Goal: Task Accomplishment & Management: Manage account settings

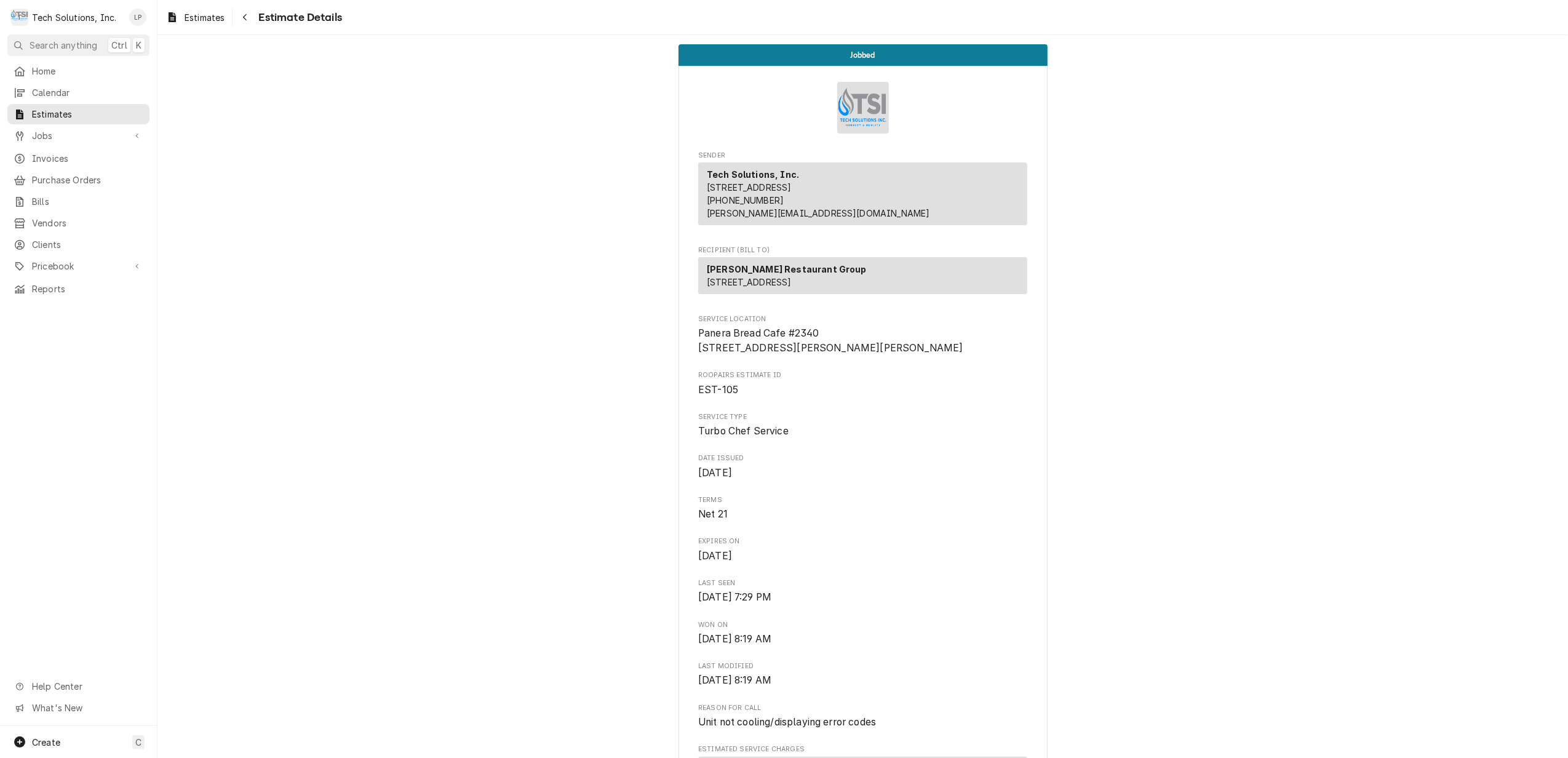
scroll to position [1487, 0]
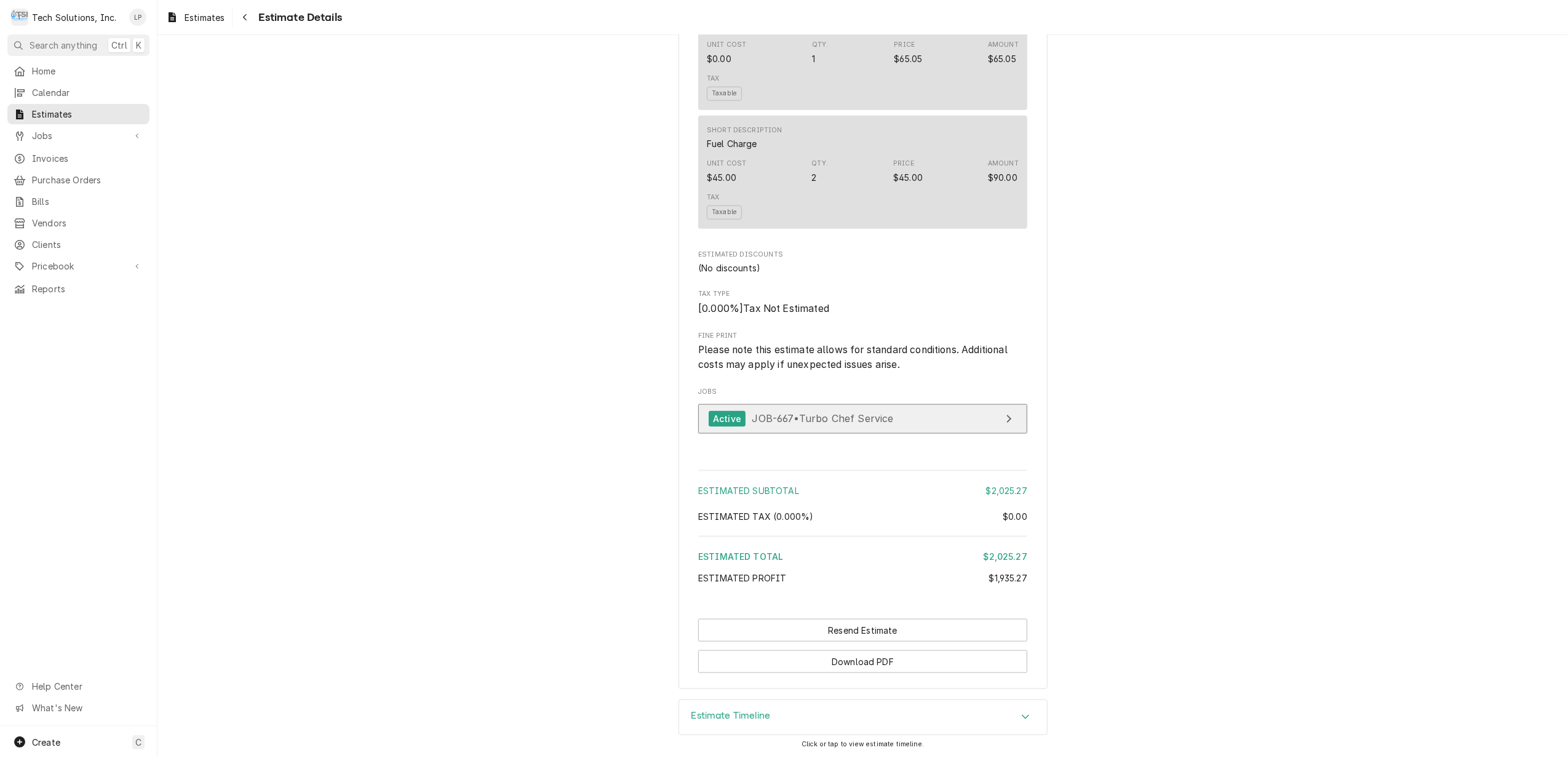
click at [832, 417] on span "JOB-667 • Turbo Chef Service" at bounding box center [822, 418] width 141 height 12
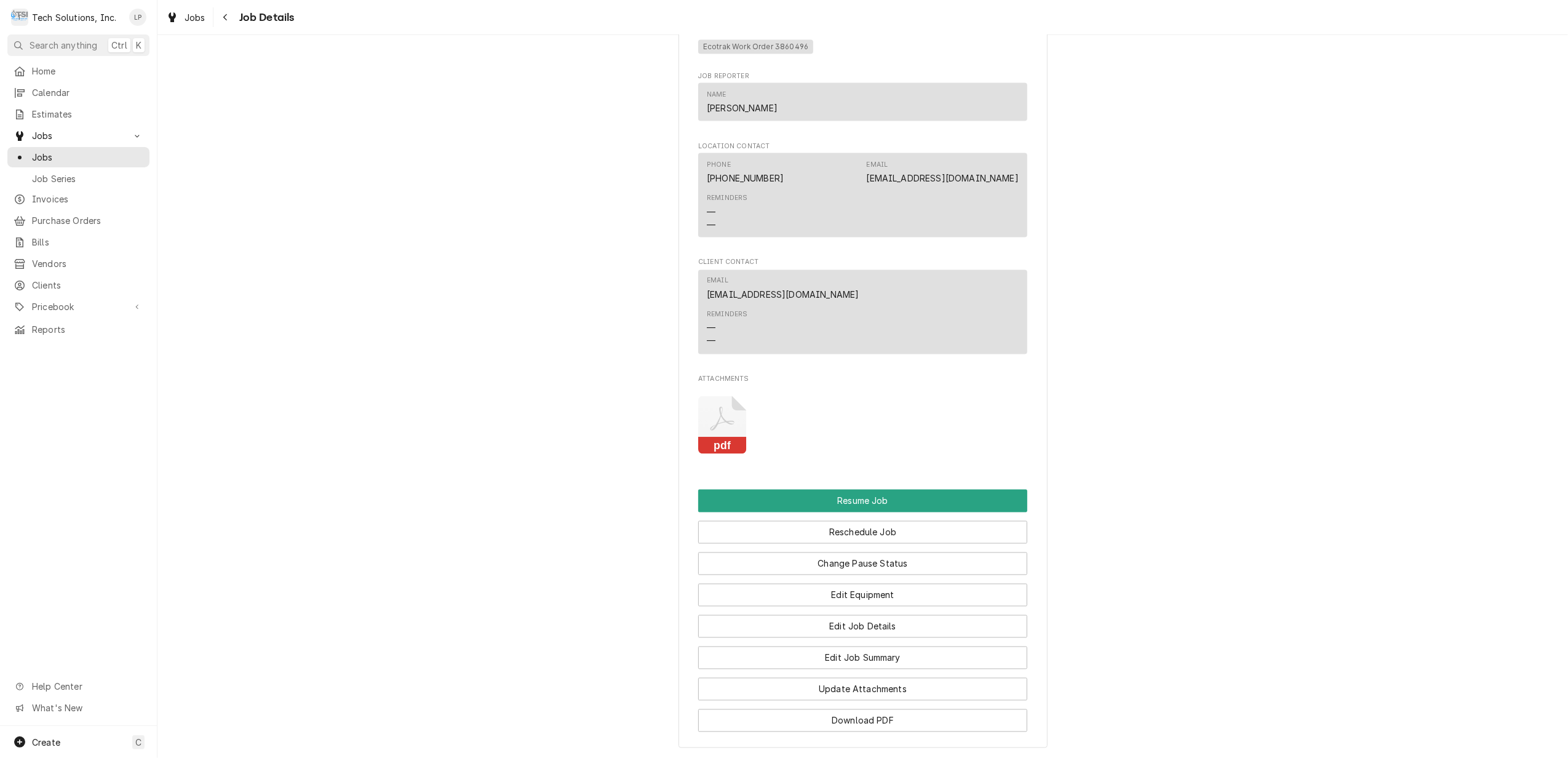
scroll to position [2319, 0]
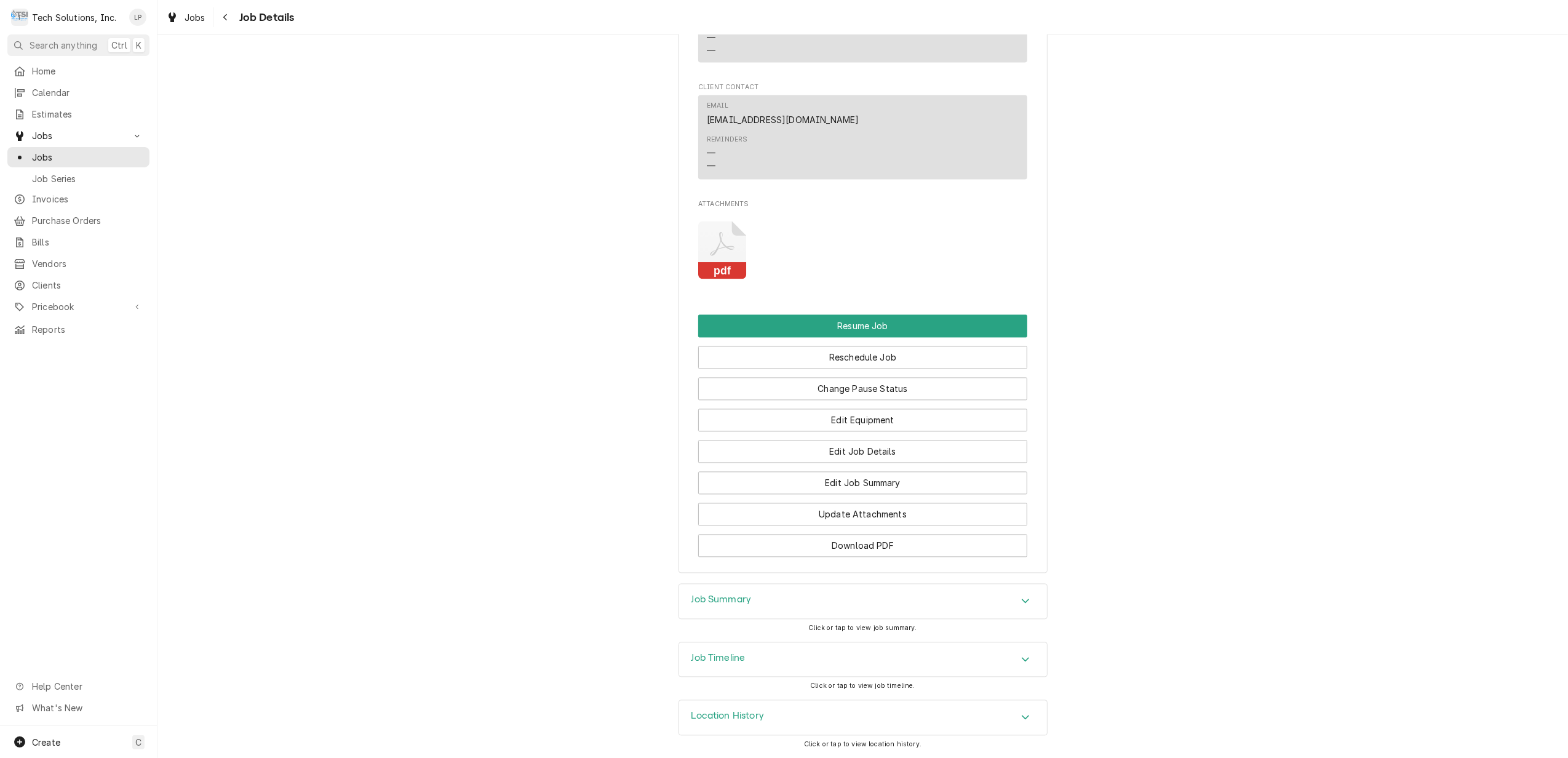
click at [1021, 656] on icon "Accordion Header" at bounding box center [1025, 659] width 8 height 10
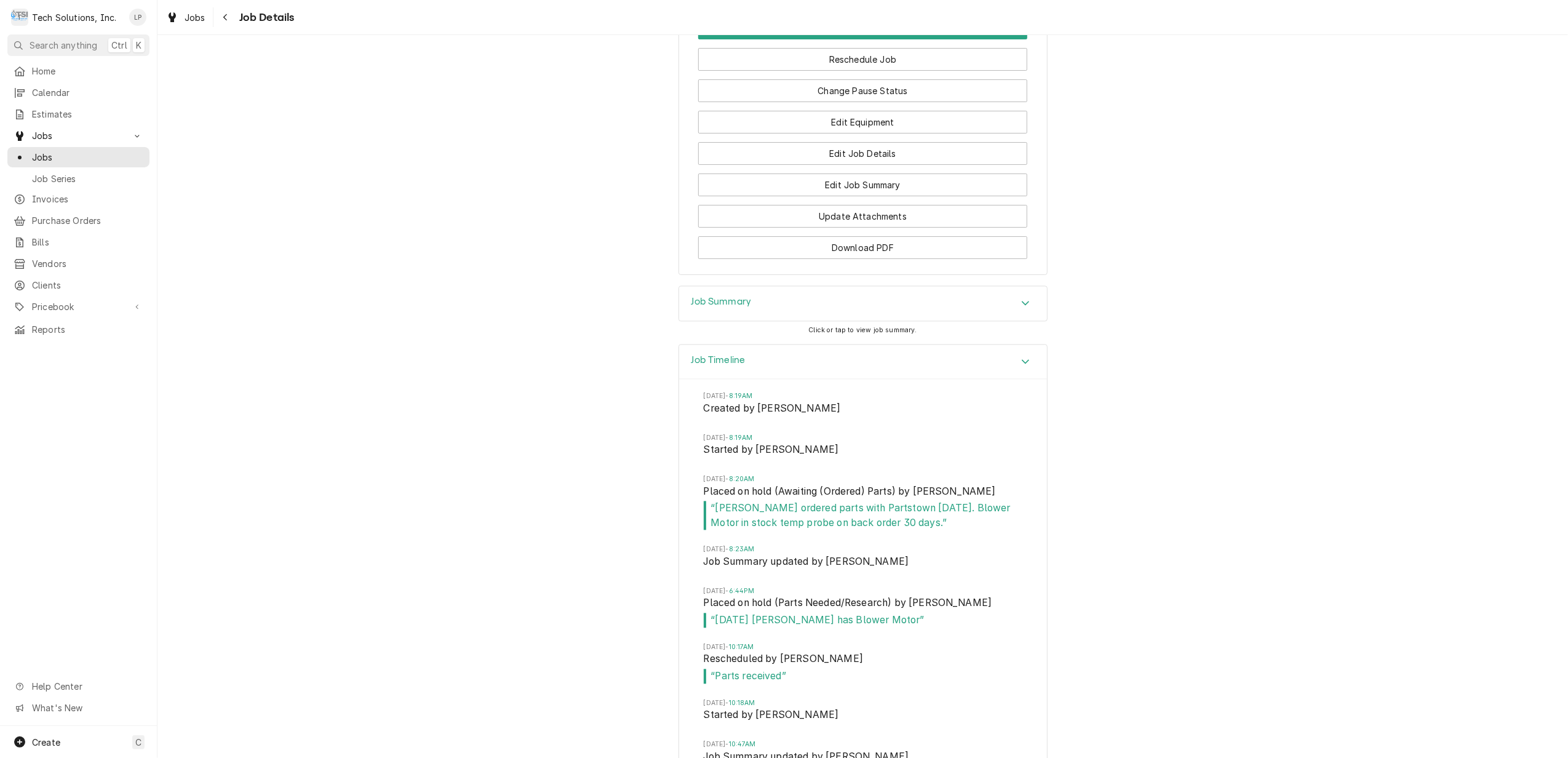
scroll to position [2606, 0]
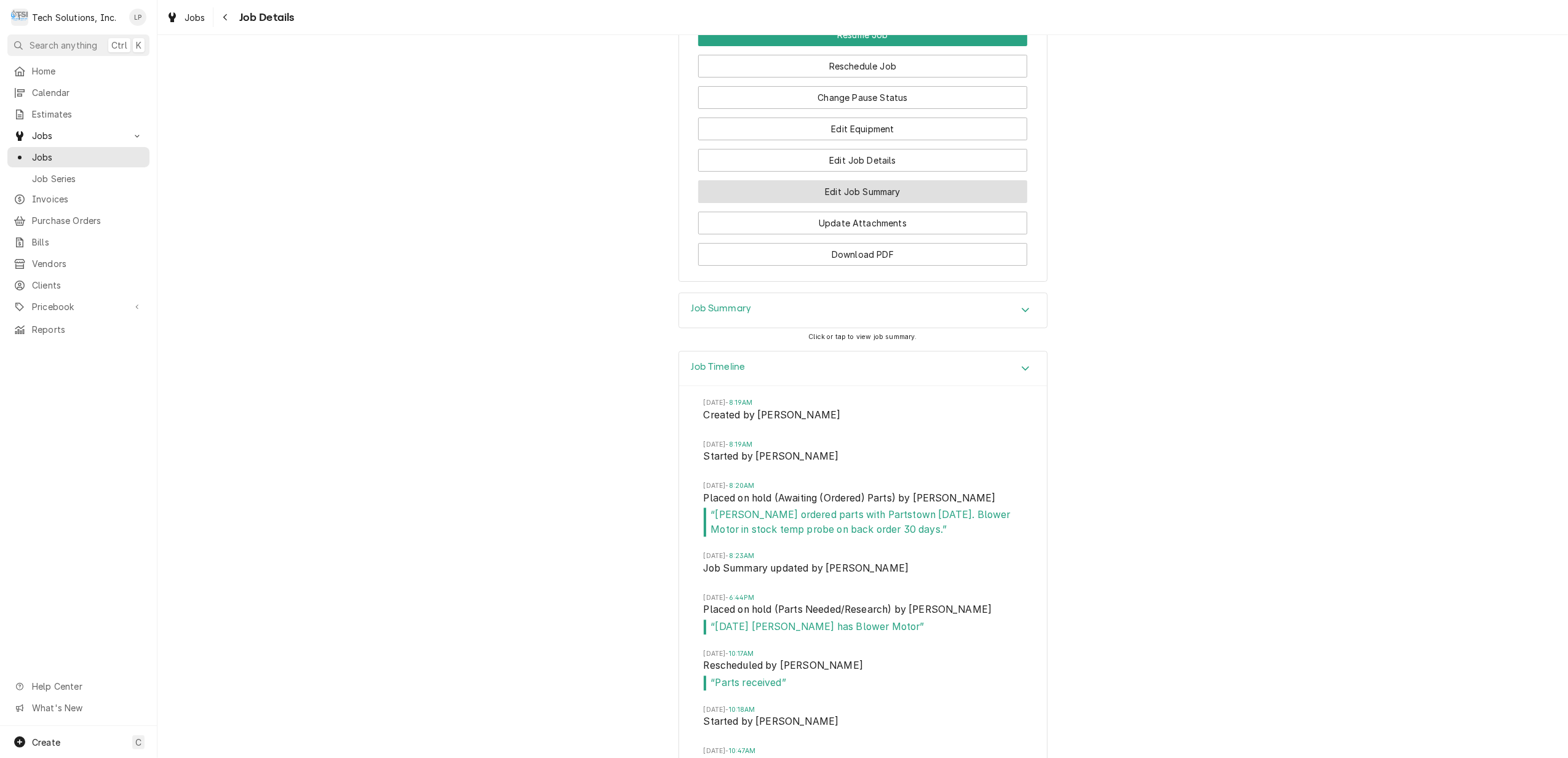
click at [875, 197] on button "Edit Job Summary" at bounding box center [863, 192] width 329 height 23
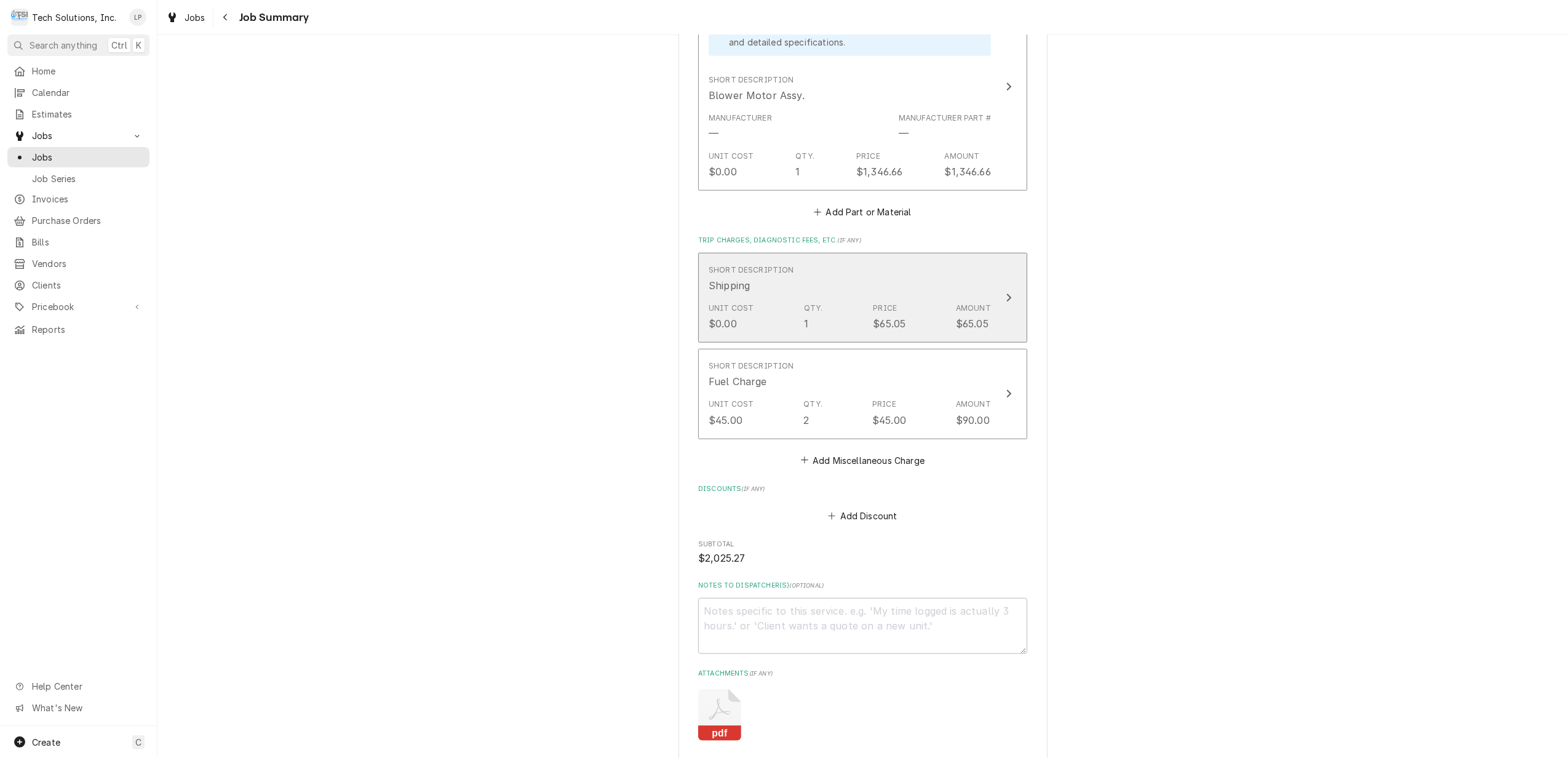
scroll to position [1067, 0]
